Goal: Task Accomplishment & Management: Manage account settings

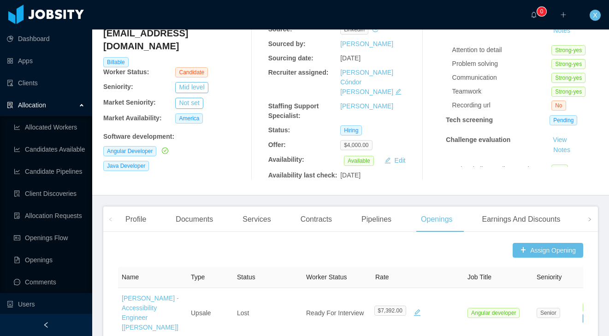
scroll to position [70, 0]
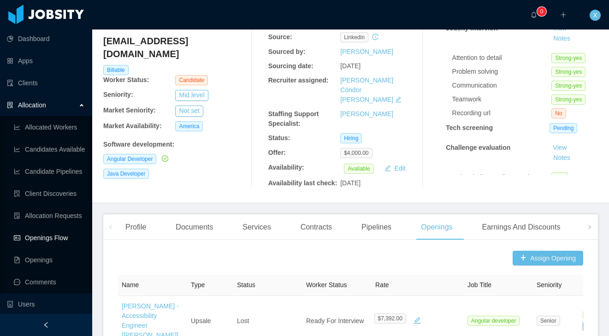
click at [43, 237] on link "Openings Flow" at bounding box center [49, 238] width 71 height 18
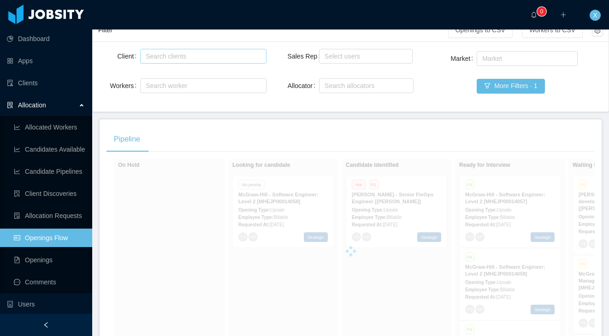
click at [193, 56] on div "Search clients" at bounding box center [201, 56] width 111 height 9
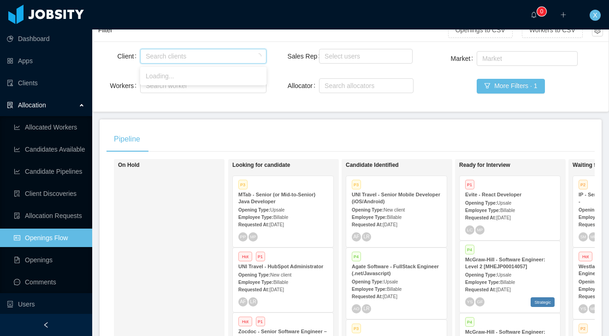
scroll to position [68, 0]
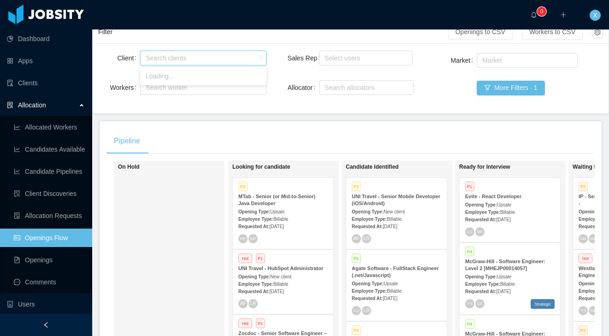
click at [194, 57] on div "Search clients" at bounding box center [201, 57] width 111 height 9
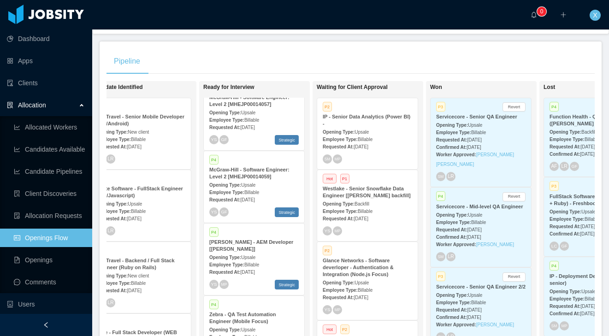
scroll to position [86, 0]
click at [259, 166] on strong "McGraw-Hill - Software Engineer: Level 2 [MHEJP00014059]" at bounding box center [249, 171] width 80 height 12
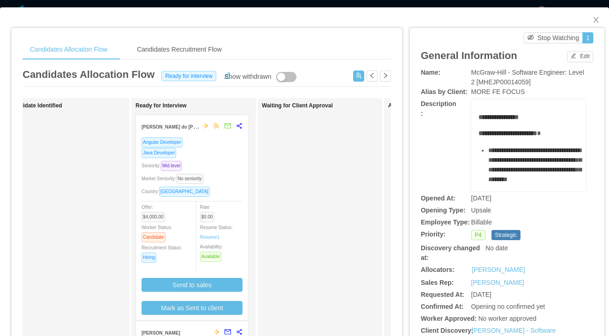
scroll to position [0, 153]
click at [225, 153] on div "Java Developer" at bounding box center [190, 152] width 101 height 11
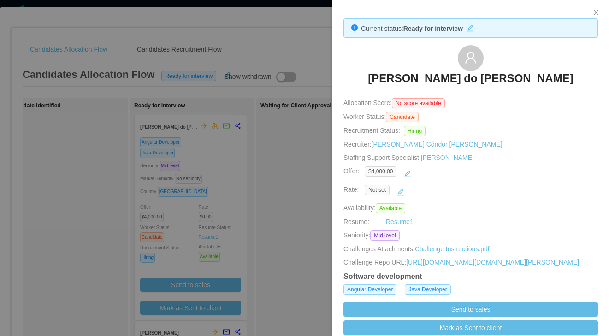
scroll to position [2, 0]
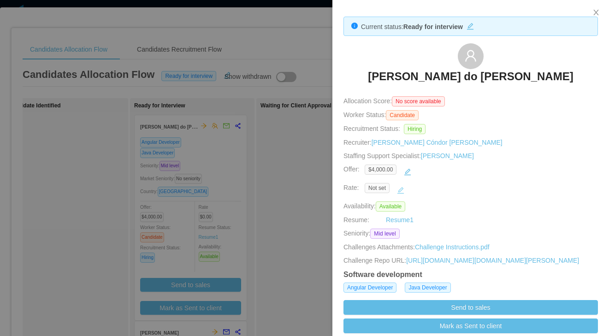
click at [402, 190] on button "button" at bounding box center [400, 190] width 15 height 15
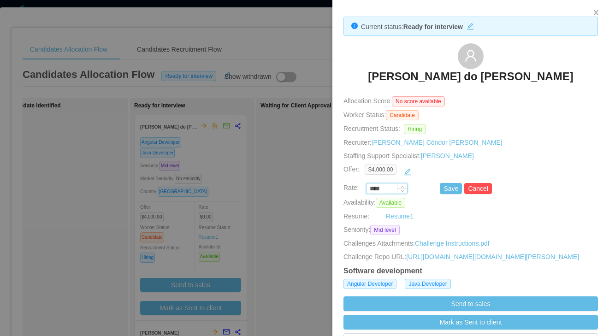
click at [393, 188] on input "****" at bounding box center [386, 189] width 41 height 10
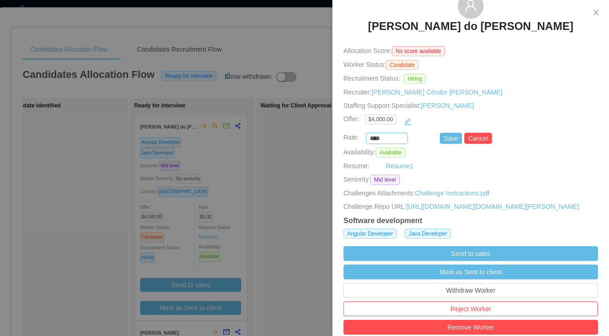
scroll to position [53, 0]
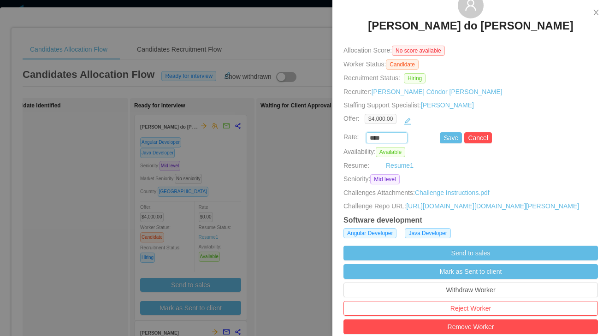
paste input "***"
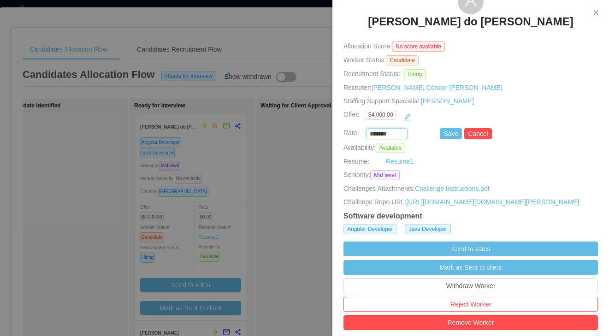
scroll to position [58, 0]
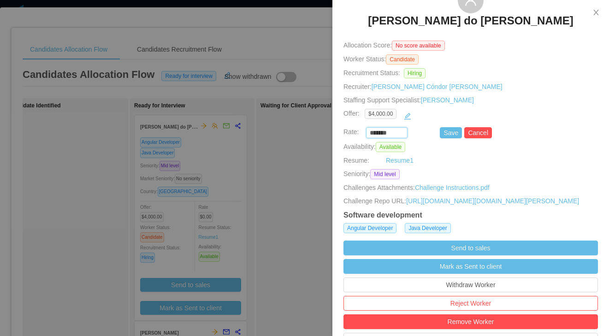
type input "*******"
click at [443, 134] on button "Save" at bounding box center [451, 132] width 22 height 11
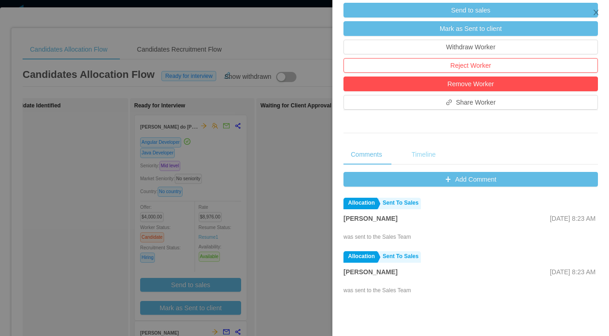
scroll to position [307, 0]
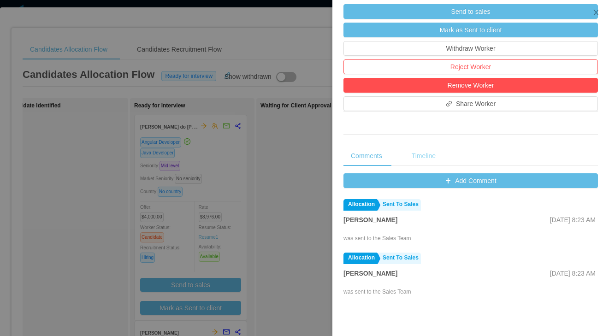
click at [423, 166] on div "Timeline" at bounding box center [423, 156] width 39 height 21
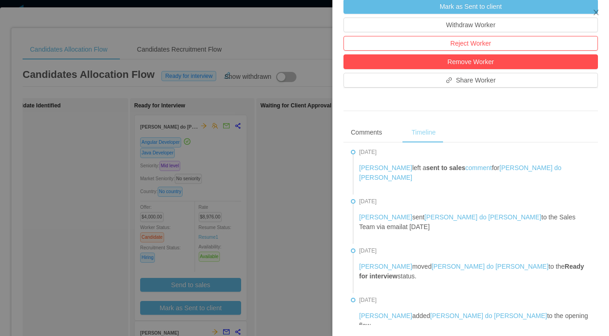
scroll to position [341, 0]
click at [373, 133] on div "Comments" at bounding box center [366, 132] width 46 height 21
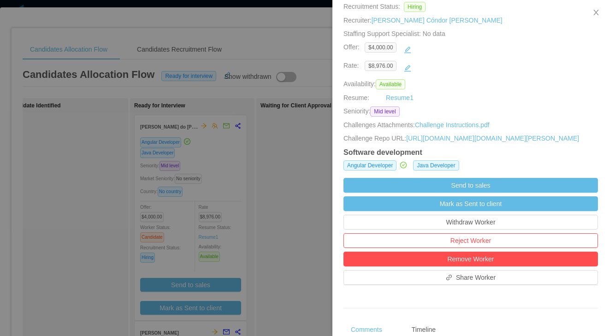
scroll to position [0, 0]
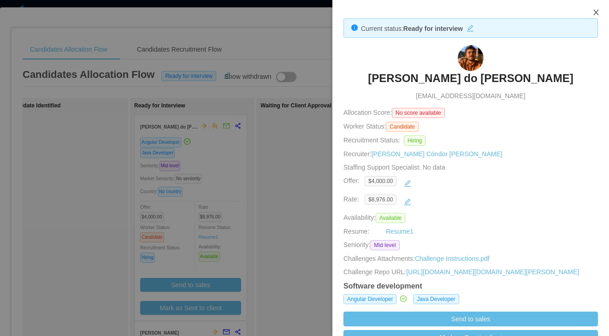
click at [595, 15] on icon "icon: close" at bounding box center [595, 12] width 7 height 7
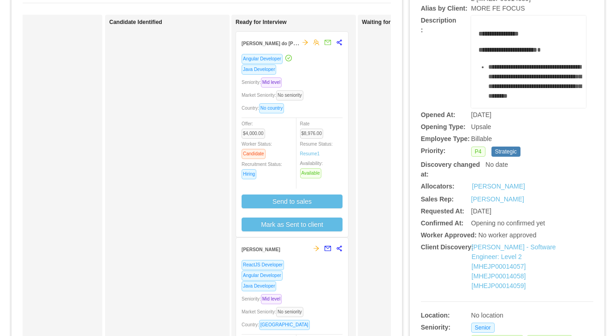
scroll to position [85, 0]
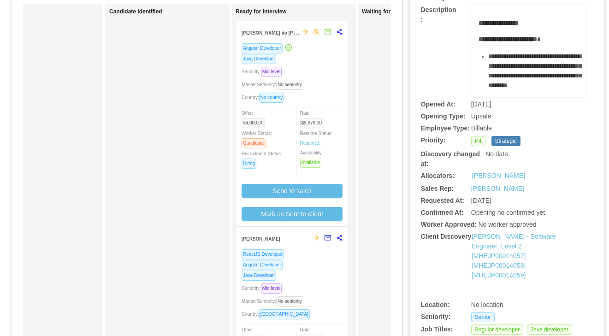
click at [329, 60] on div "Java Developer" at bounding box center [291, 58] width 101 height 11
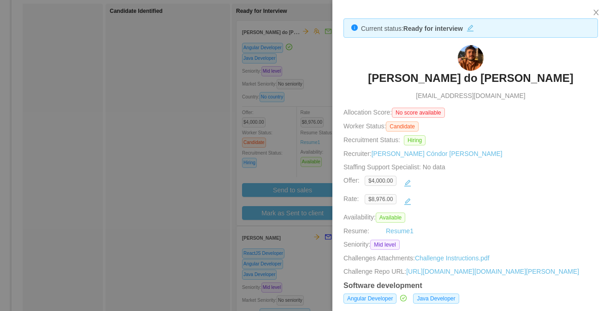
scroll to position [2, 0]
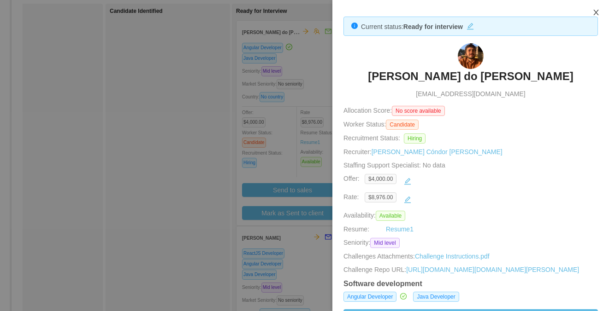
click at [595, 12] on icon "icon: close" at bounding box center [595, 13] width 5 height 6
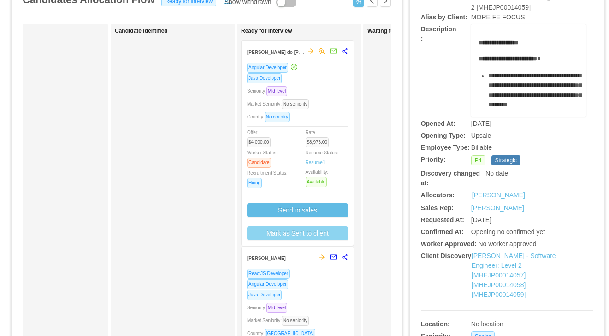
scroll to position [0, 46]
click at [324, 230] on button "Mark as Sent to client" at bounding box center [297, 233] width 101 height 14
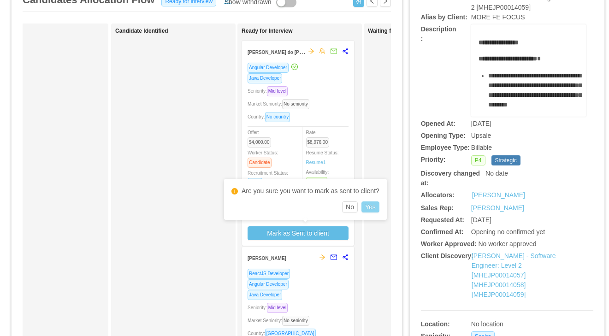
click at [361, 206] on button "Yes" at bounding box center [370, 206] width 18 height 11
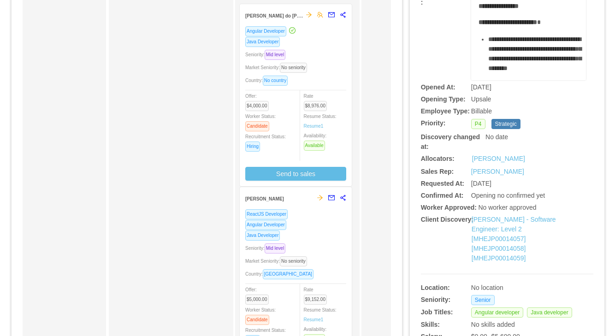
scroll to position [0, 0]
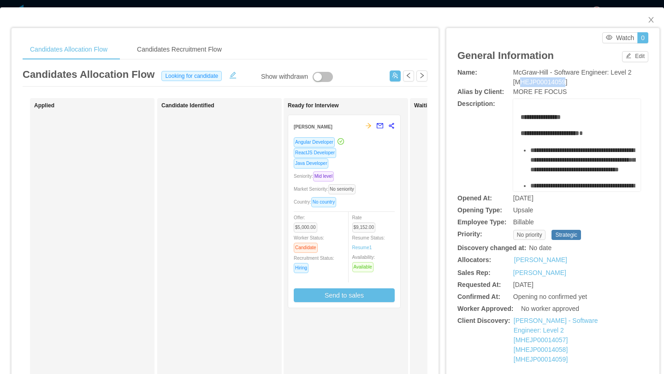
scroll to position [0, 6]
